Goal: Task Accomplishment & Management: Use online tool/utility

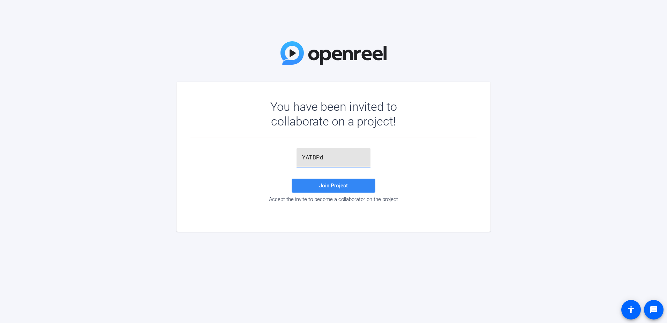
type input "YATBPd"
click at [314, 185] on span at bounding box center [334, 185] width 84 height 17
drag, startPoint x: 328, startPoint y: 156, endPoint x: 331, endPoint y: 157, distance: 3.6
click at [328, 156] on input "YATBPd" at bounding box center [333, 157] width 63 height 8
drag, startPoint x: 328, startPoint y: 155, endPoint x: 288, endPoint y: 154, distance: 40.2
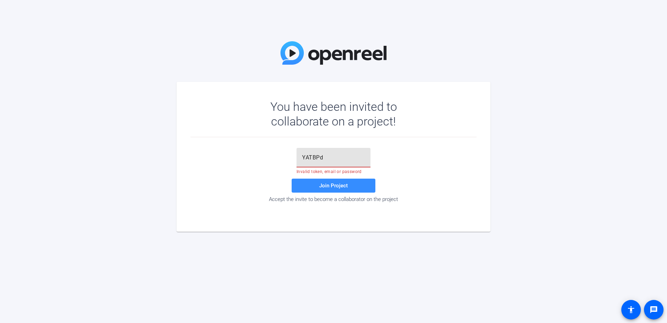
click at [288, 154] on div "YATBPd Invalid token, email or password Join Project Accept the invite to becom…" at bounding box center [334, 175] width 286 height 54
click at [305, 158] on input "text" at bounding box center [333, 157] width 63 height 8
type input "XbJ##W"
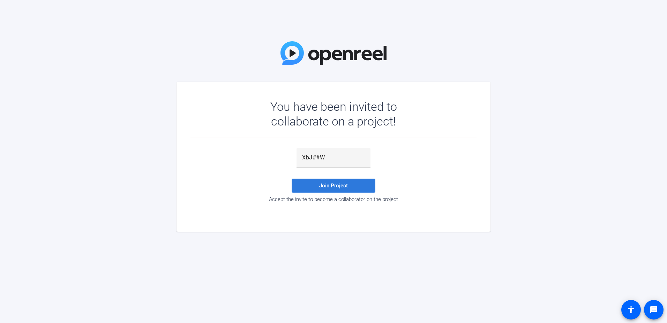
click at [313, 183] on span at bounding box center [334, 185] width 84 height 17
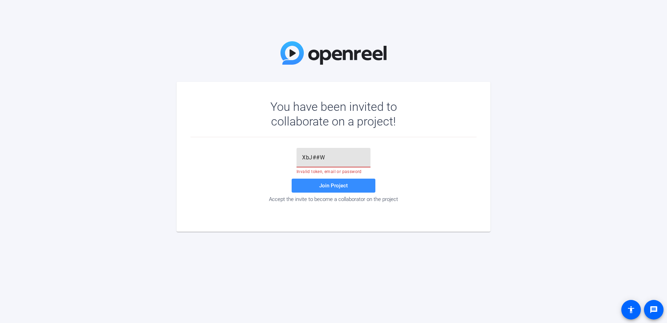
drag, startPoint x: 331, startPoint y: 155, endPoint x: 293, endPoint y: 155, distance: 38.1
click at [293, 155] on div "XbJ##W Invalid token, email or password Join Project Accept the invite to becom…" at bounding box center [334, 175] width 286 height 54
click at [304, 157] on input "text" at bounding box center [333, 157] width 63 height 8
paste input "YATBPd"
type input "YATBPd"
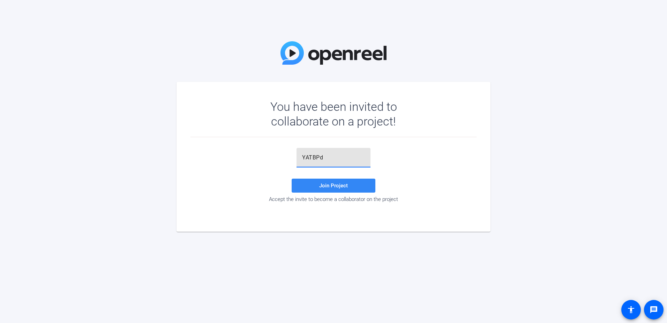
click at [331, 184] on span "Join Project" at bounding box center [333, 185] width 29 height 6
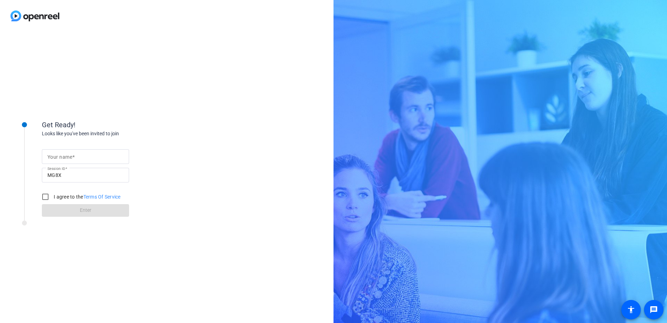
click at [53, 156] on mat-label "Your name" at bounding box center [59, 157] width 25 height 6
click at [53, 156] on input "Your name" at bounding box center [85, 156] width 76 height 8
type input "[PERSON_NAME]"
click at [46, 196] on input "I agree to the Terms Of Service" at bounding box center [45, 197] width 14 height 14
checkbox input "true"
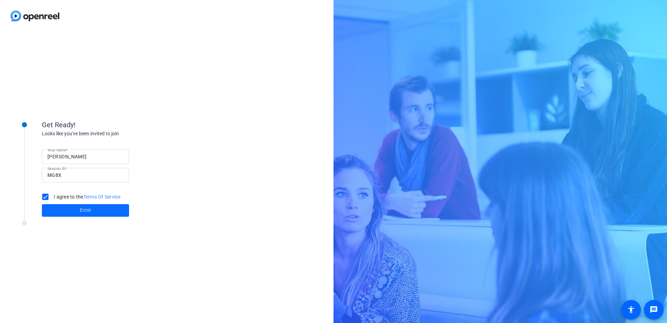
click at [83, 208] on span "Enter" at bounding box center [86, 209] width 12 height 7
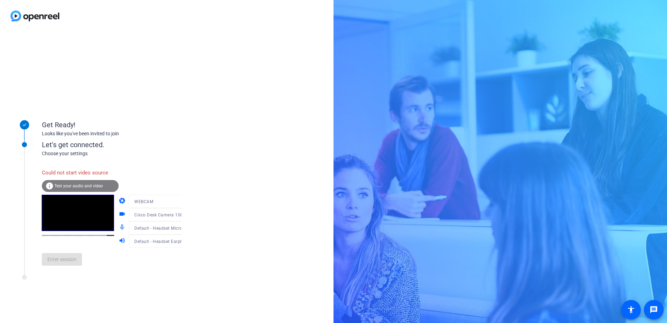
click at [76, 185] on span "Test your audio and video" at bounding box center [78, 185] width 49 height 5
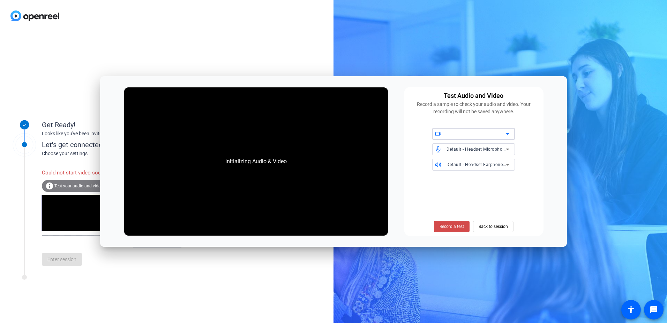
click at [451, 226] on span "Record a test" at bounding box center [452, 226] width 24 height 6
click at [501, 228] on span "Back to session" at bounding box center [493, 226] width 29 height 13
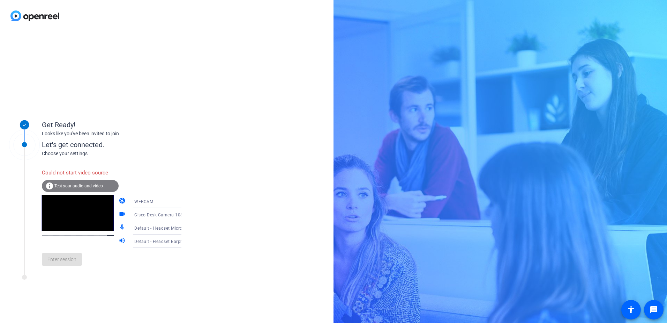
click at [187, 202] on icon at bounding box center [188, 201] width 3 height 2
click at [174, 200] on div at bounding box center [333, 161] width 667 height 323
click at [73, 264] on div "Enter session" at bounding box center [119, 258] width 154 height 23
click at [84, 184] on span "Test your audio and video" at bounding box center [78, 185] width 49 height 5
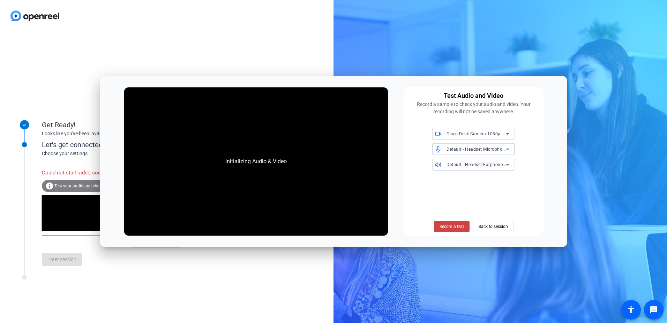
click at [510, 148] on icon at bounding box center [508, 149] width 8 height 8
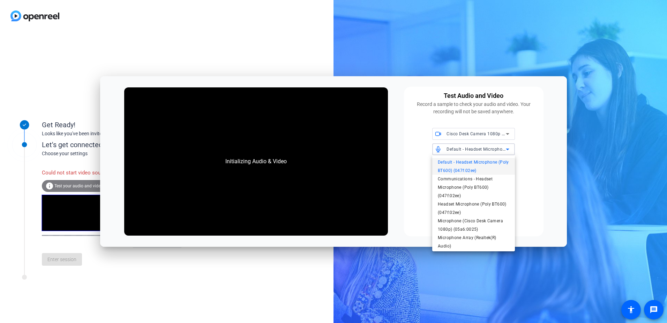
click at [510, 148] on div at bounding box center [333, 161] width 667 height 323
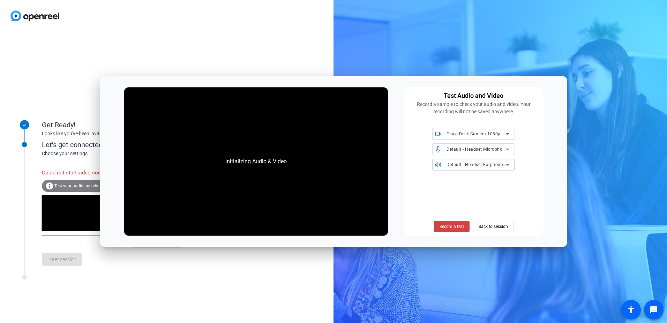
click at [510, 161] on icon at bounding box center [508, 164] width 8 height 8
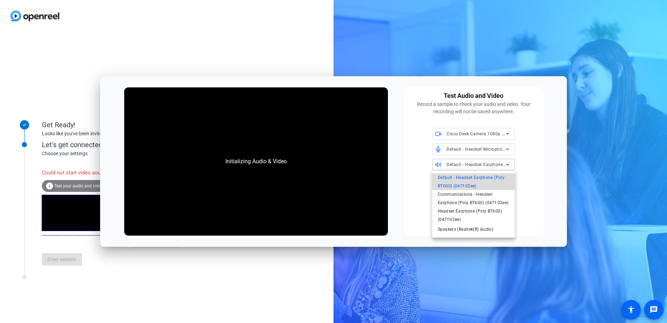
click at [494, 178] on span "Default - Headset Earphone (Poly BT600) (047f:02ee)" at bounding box center [474, 181] width 72 height 17
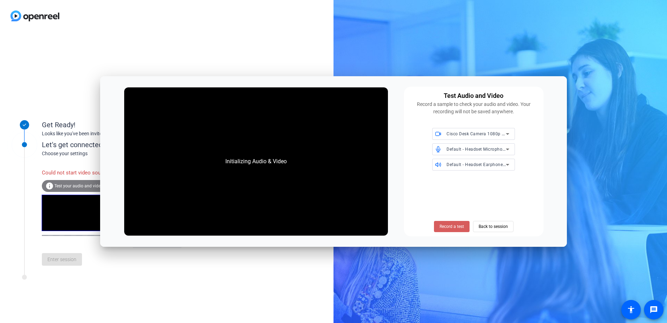
click at [445, 226] on span "Record a test" at bounding box center [452, 226] width 24 height 6
click at [510, 133] on icon at bounding box center [508, 134] width 8 height 8
click at [480, 162] on span "Integrated Webcam (1bcf:28d2)" at bounding box center [470, 165] width 64 height 8
click at [490, 227] on span "Back to session" at bounding box center [493, 226] width 29 height 13
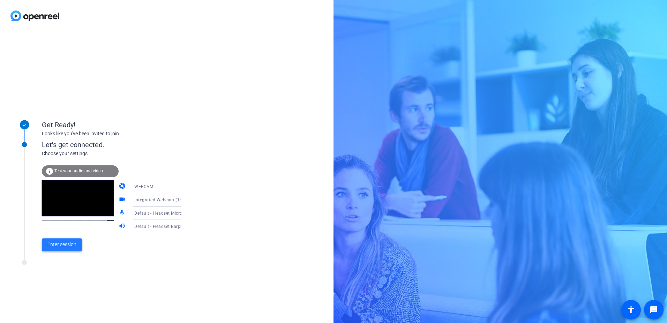
click at [54, 244] on span "Enter session" at bounding box center [61, 244] width 29 height 7
